Goal: Task Accomplishment & Management: Complete application form

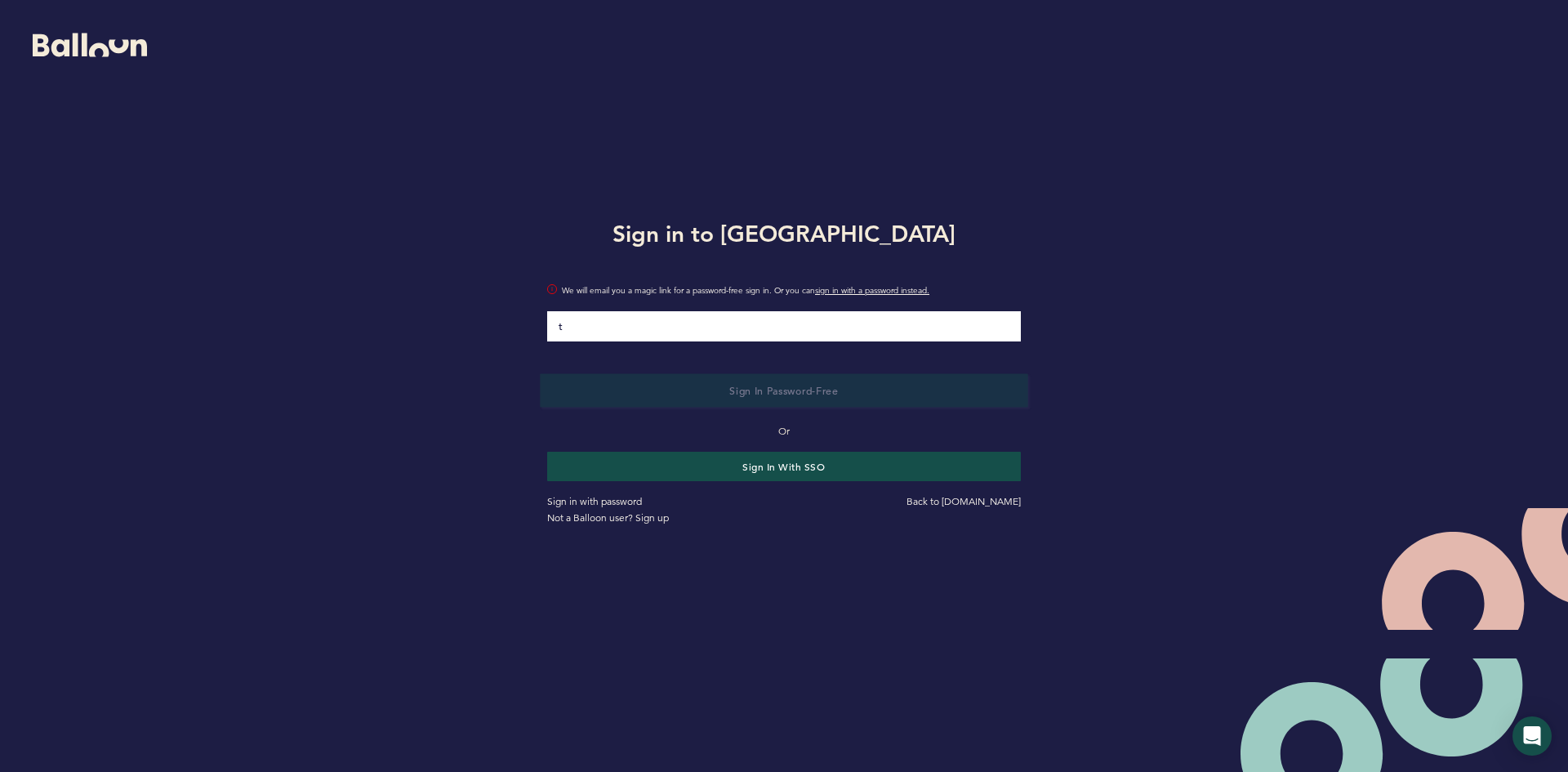
type input "[EMAIL_ADDRESS][DOMAIN_NAME]"
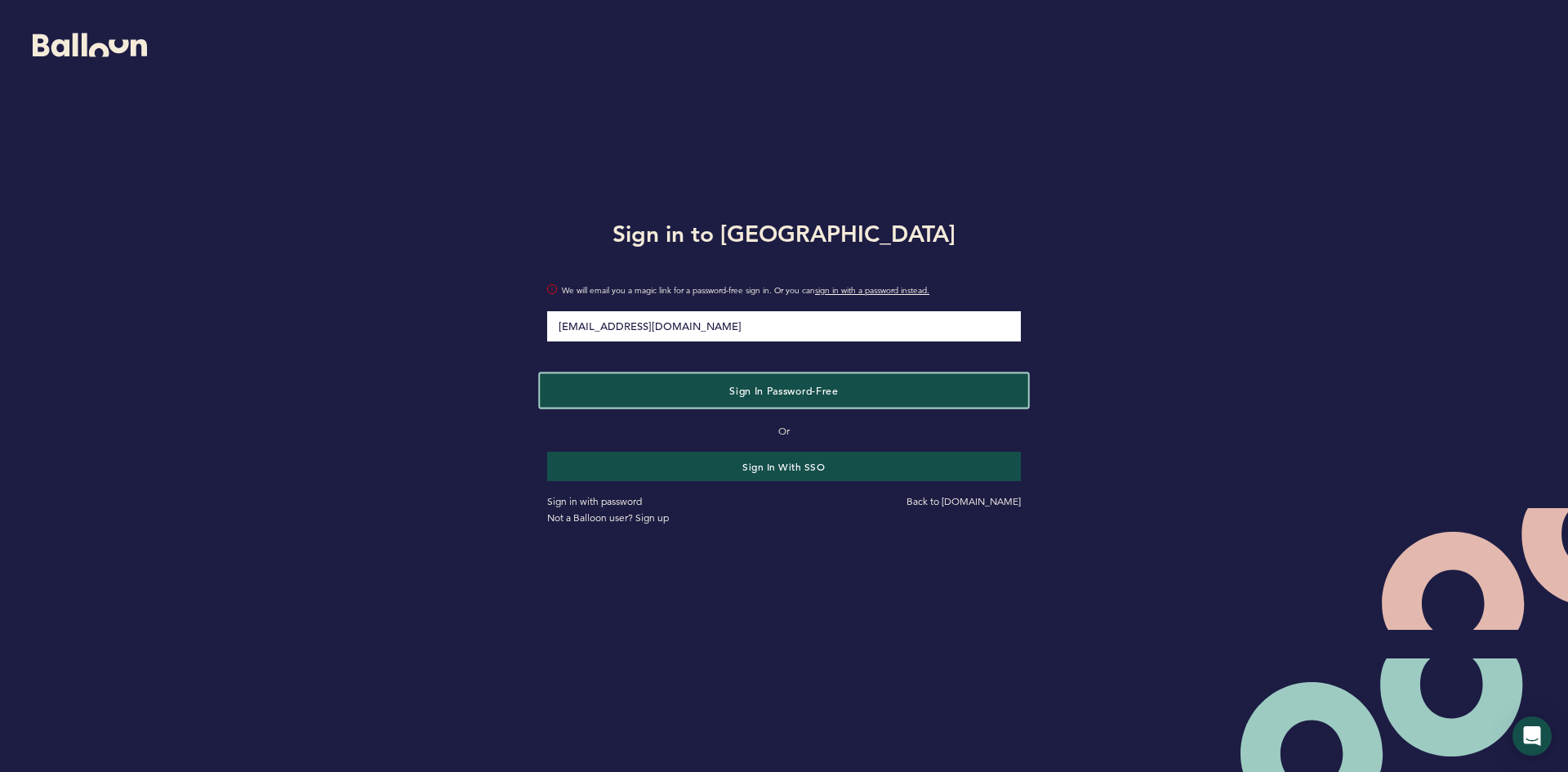
click at [748, 395] on span "Sign in Password-Free" at bounding box center [784, 391] width 109 height 13
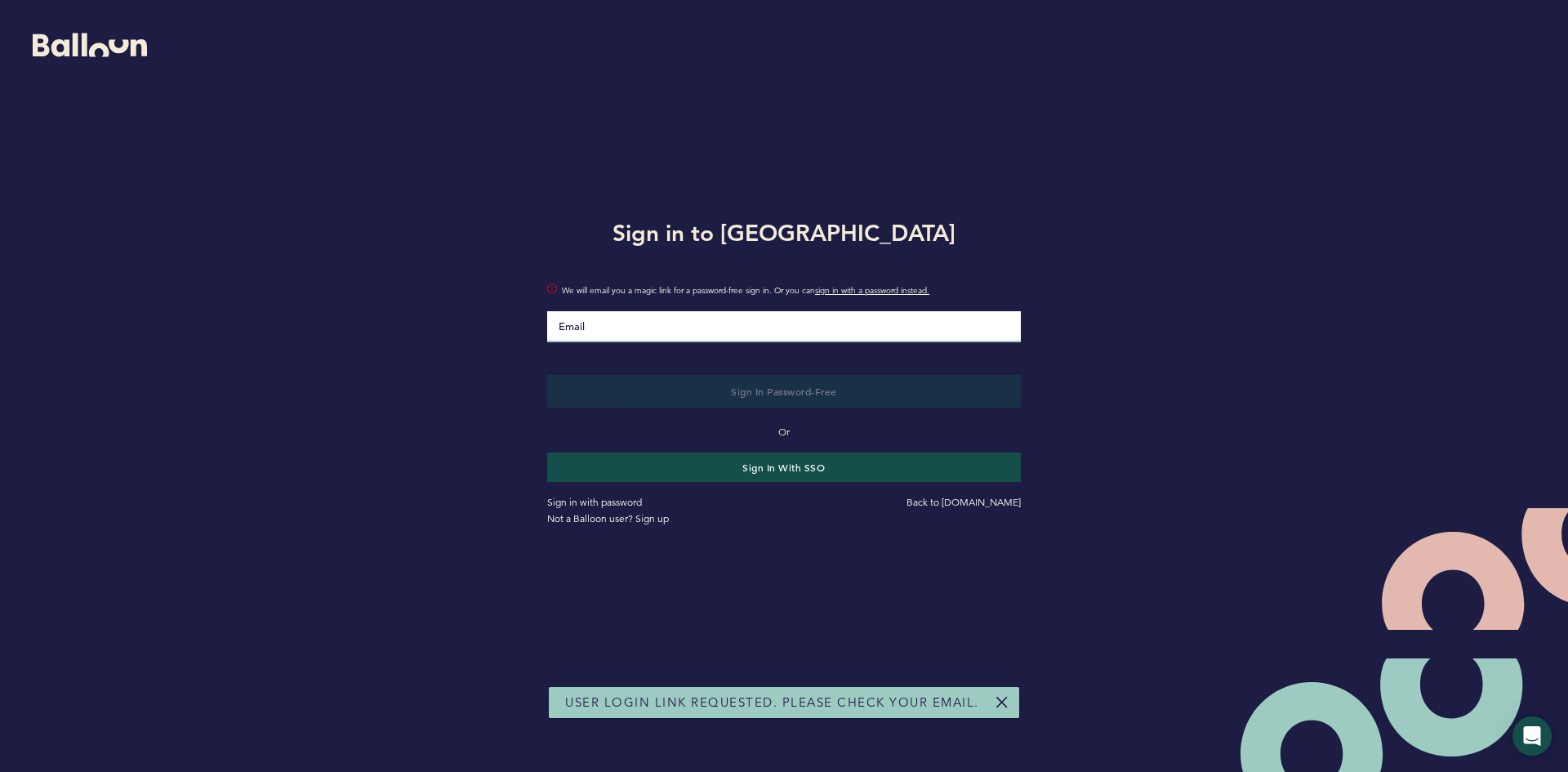
click at [652, 334] on input "Email" at bounding box center [784, 326] width 474 height 31
type input "[EMAIL_ADDRESS][DOMAIN_NAME]"
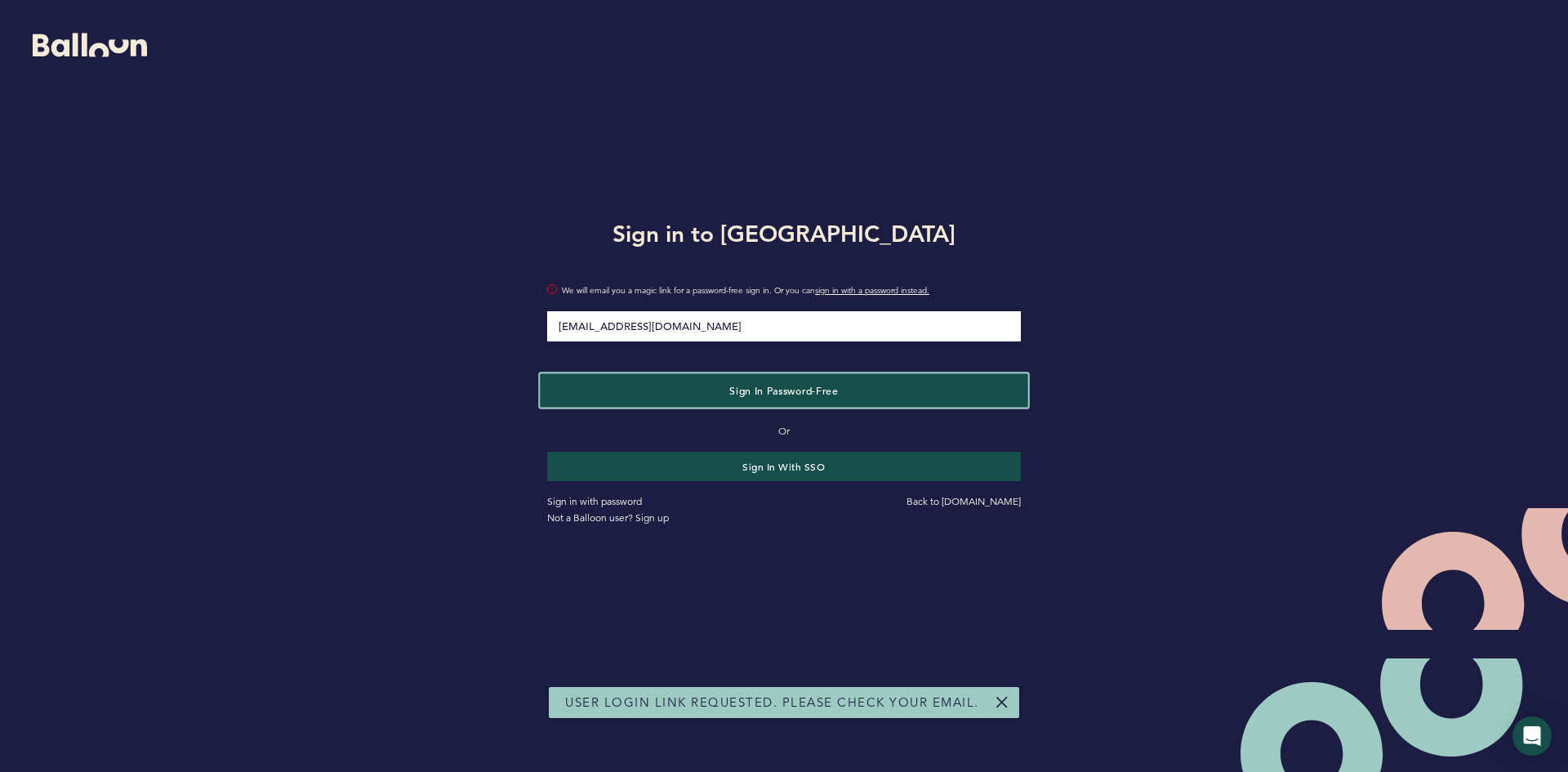
click at [712, 392] on button "Sign in Password-Free" at bounding box center [784, 390] width 487 height 34
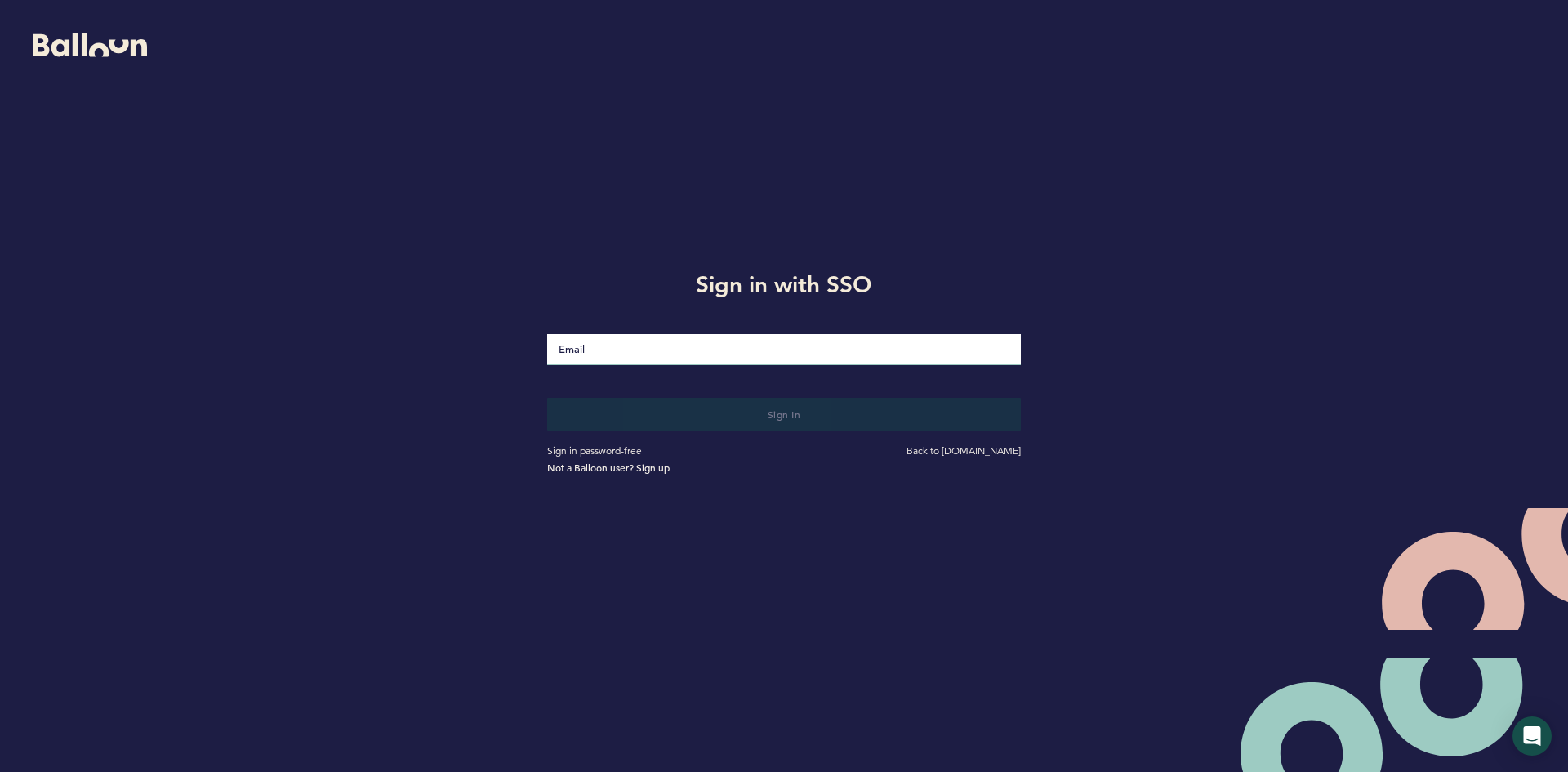
click at [601, 346] on input "Email" at bounding box center [784, 349] width 474 height 31
type input "[EMAIL_ADDRESS][DOMAIN_NAME]"
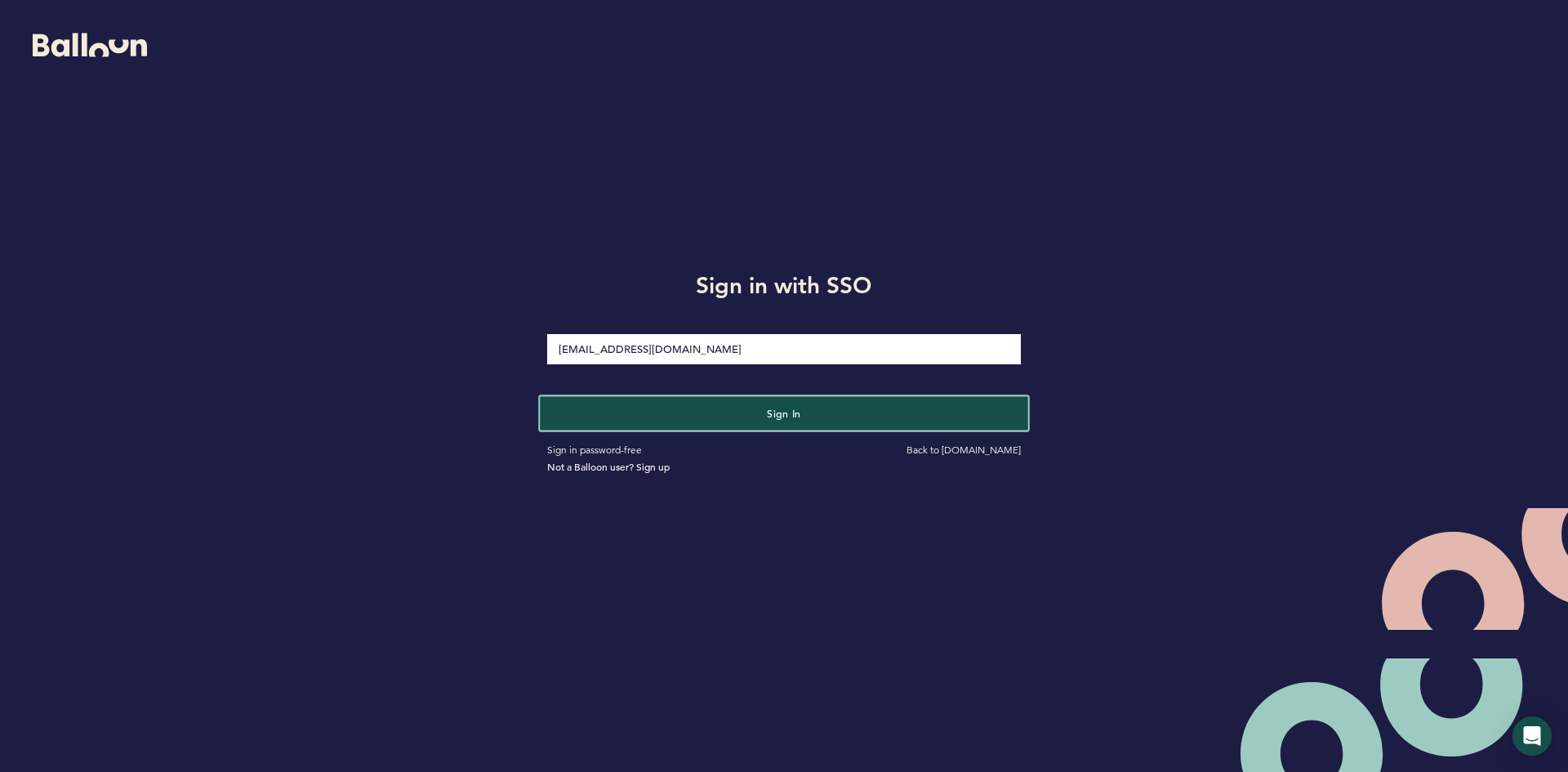
click at [655, 416] on button "Sign in" at bounding box center [784, 412] width 487 height 34
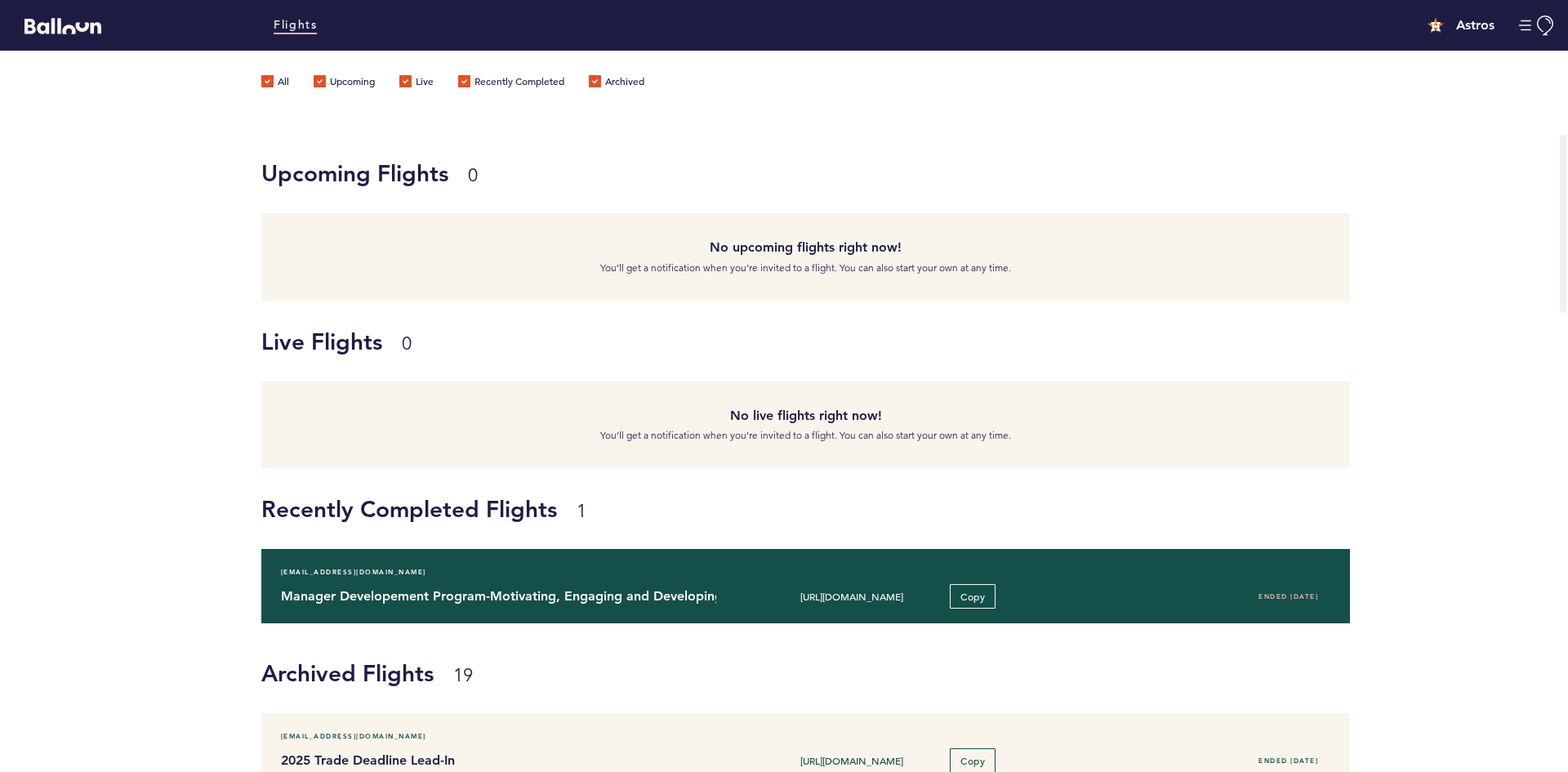
click at [443, 580] on div "[EMAIL_ADDRESS][DOMAIN_NAME] Manager Developement Program-Motivating, Engaging …" at bounding box center [805, 585] width 1089 height 74
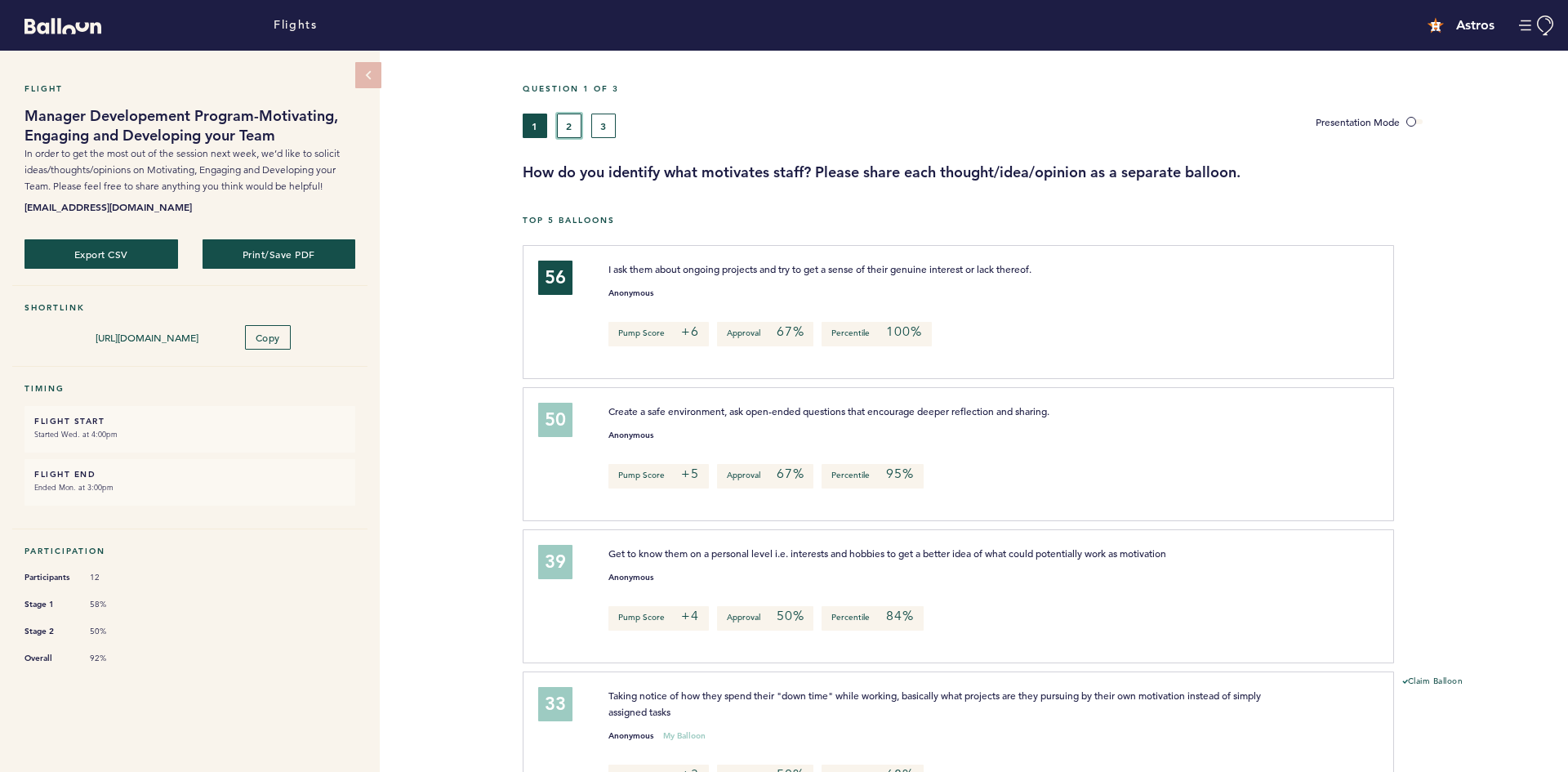
click at [575, 128] on button "2" at bounding box center [569, 125] width 24 height 24
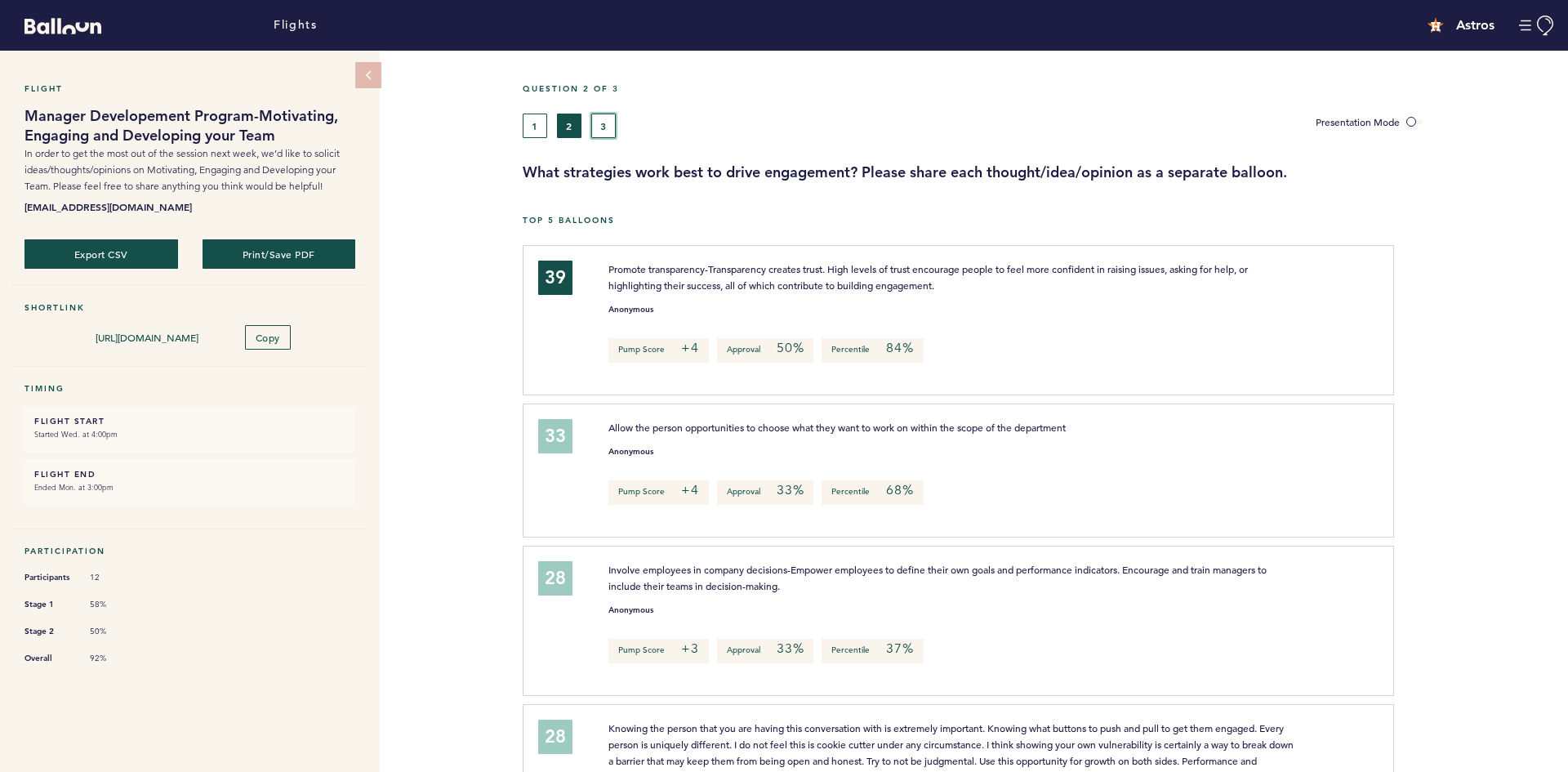
click at [606, 126] on button "3" at bounding box center [603, 125] width 24 height 24
